Goal: Find specific page/section: Find specific page/section

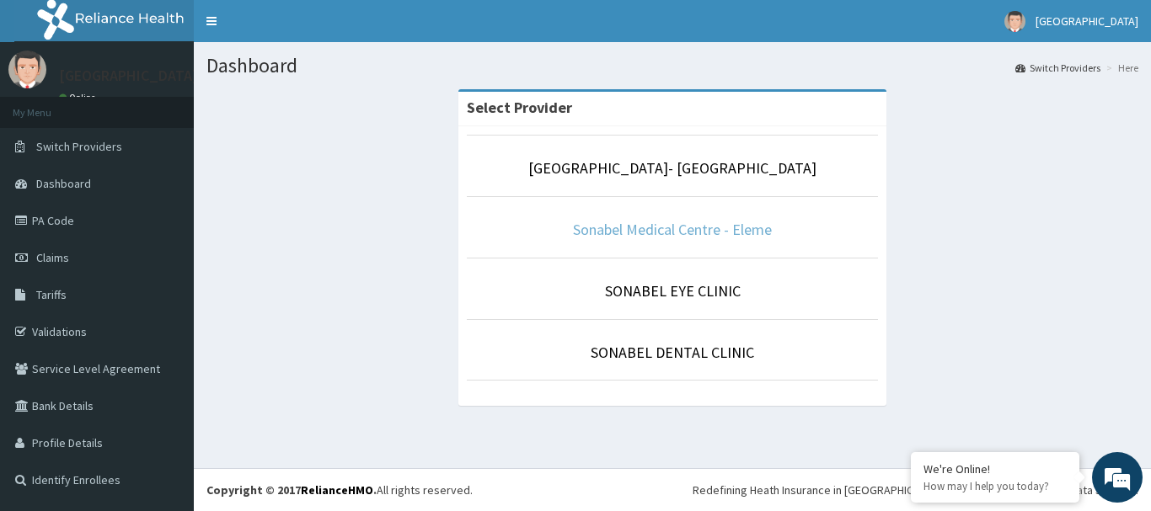
click at [601, 227] on link "Sonabel Medical Centre - Eleme" at bounding box center [672, 229] width 199 height 19
click at [648, 227] on link "Sonabel Medical Centre - Eleme" at bounding box center [672, 229] width 199 height 19
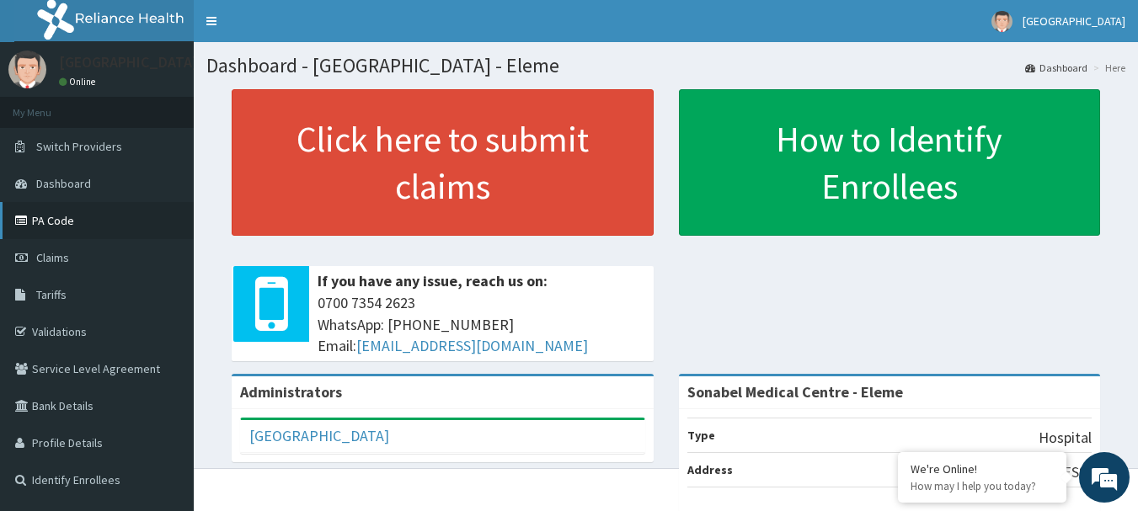
click at [51, 220] on link "PA Code" at bounding box center [97, 220] width 194 height 37
